Goal: Task Accomplishment & Management: Use online tool/utility

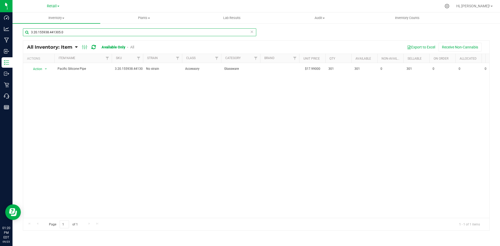
click at [59, 33] on input "3.20.155938.441305.0" at bounding box center [139, 32] width 233 height 8
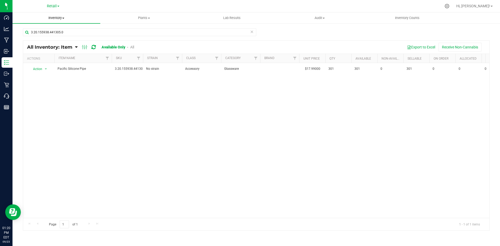
click at [55, 16] on span "Inventory" at bounding box center [56, 18] width 88 height 5
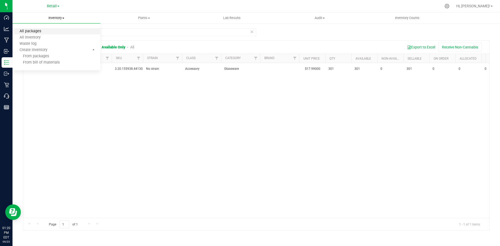
click at [47, 33] on span "All packages" at bounding box center [30, 31] width 36 height 4
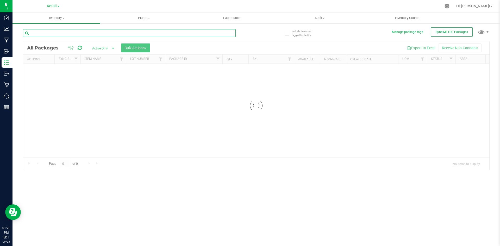
click at [84, 37] on input "text" at bounding box center [129, 33] width 213 height 8
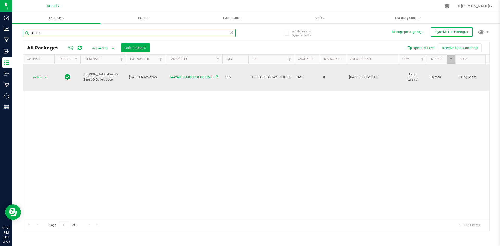
type input "33503"
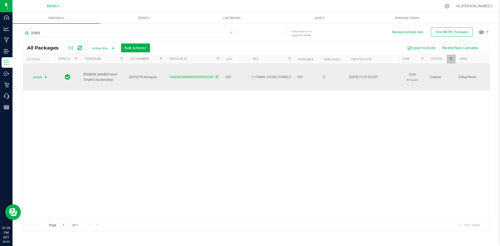
click at [40, 78] on span "Action" at bounding box center [35, 77] width 14 height 7
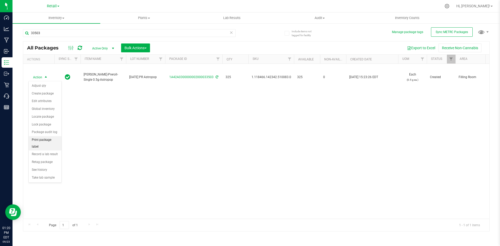
click at [41, 138] on li "Print package label" at bounding box center [45, 143] width 33 height 14
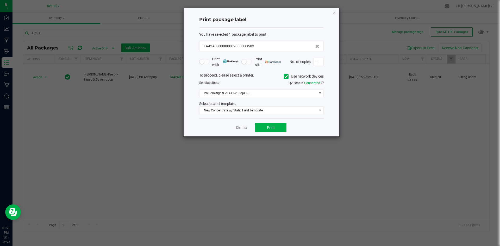
click at [284, 76] on span at bounding box center [286, 76] width 5 height 5
click at [0, 0] on input "Use network devices" at bounding box center [0, 0] width 0 height 0
click at [272, 98] on div "To proceed, please select a printer. Use network devices Send label(s) to: QZ S…" at bounding box center [261, 94] width 124 height 42
click at [273, 93] on span at bounding box center [257, 93] width 117 height 7
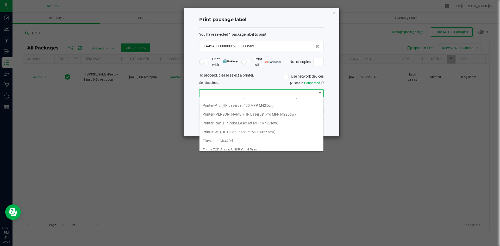
scroll to position [152, 0]
click at [237, 136] on GK420d "ZDesigner GK420d" at bounding box center [261, 137] width 124 height 9
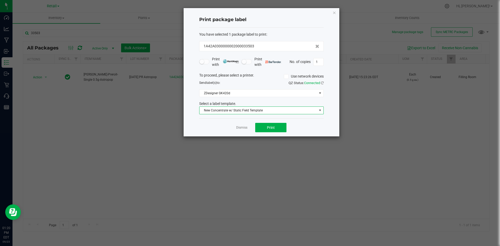
click at [209, 112] on span "New Concentrate w/ Static Field Template" at bounding box center [257, 110] width 117 height 7
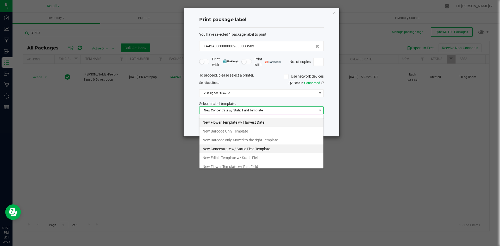
scroll to position [107, 0]
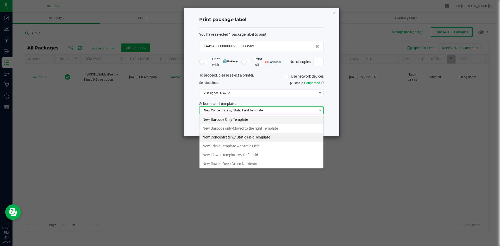
click at [231, 120] on li "New Barcode Only Template" at bounding box center [261, 119] width 124 height 9
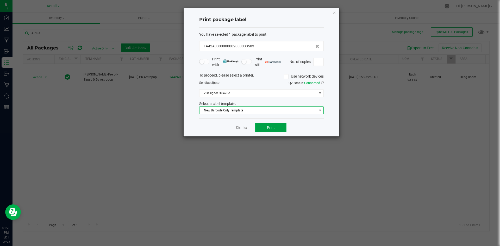
click at [272, 129] on span "Print" at bounding box center [271, 127] width 8 height 4
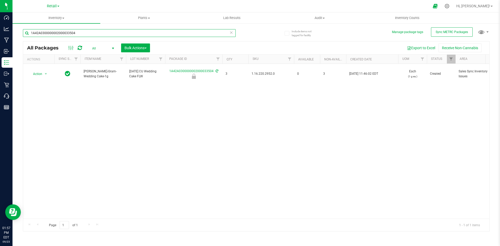
click at [63, 36] on input "1A42A0300000002000033504" at bounding box center [129, 33] width 213 height 8
type input "1A42A0300000002000033155"
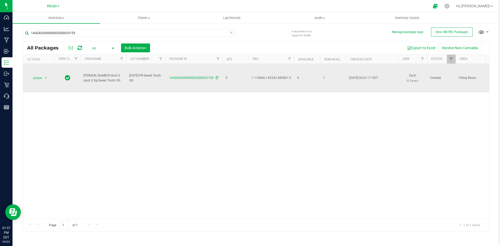
click at [271, 77] on span "1.118466.142343.489861.0" at bounding box center [271, 77] width 40 height 5
copy span "1.118466.142343.489861.0"
